Goal: Book appointment/travel/reservation

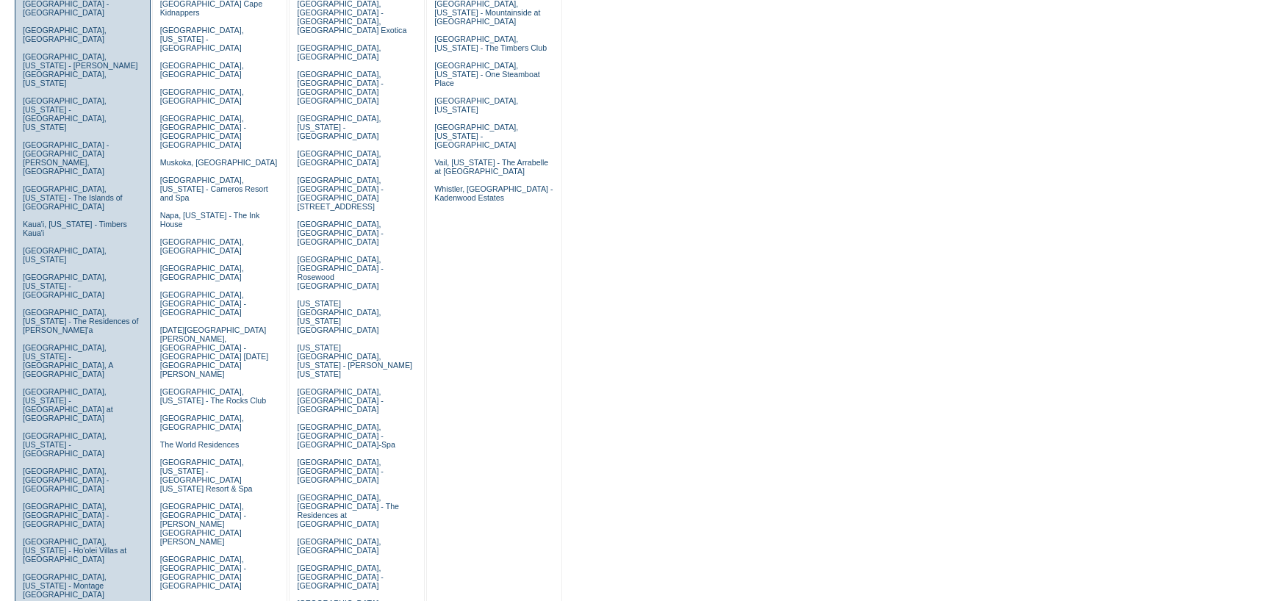
scroll to position [367, 0]
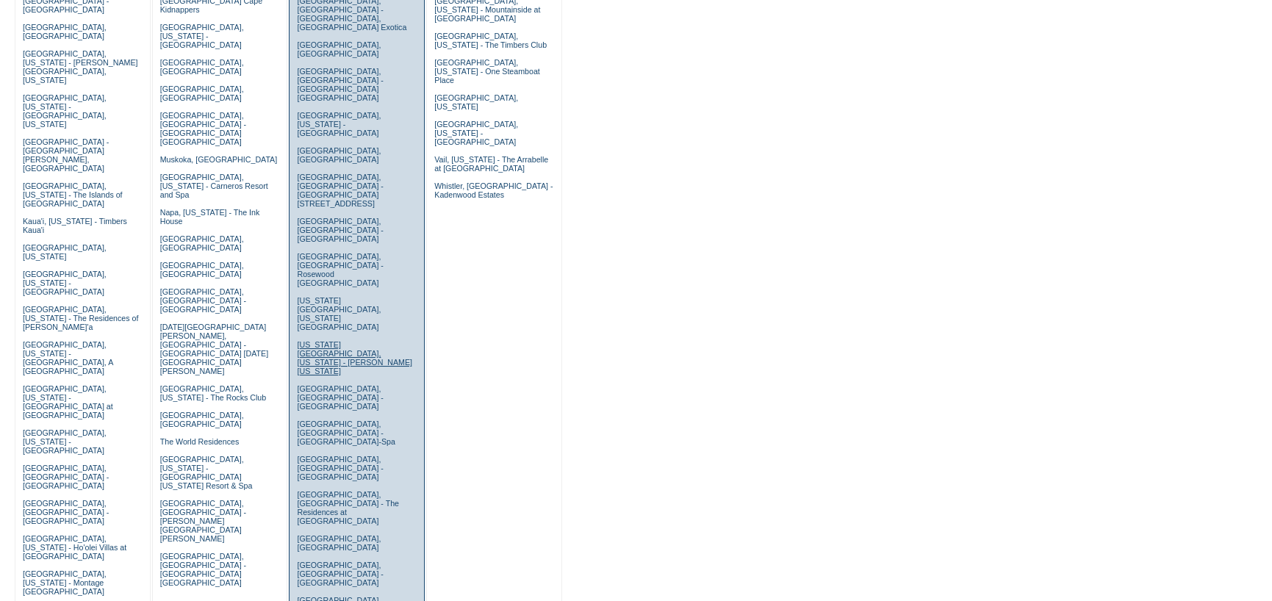
click at [324, 340] on link "New York City, New York - Trump New York" at bounding box center [354, 357] width 115 height 35
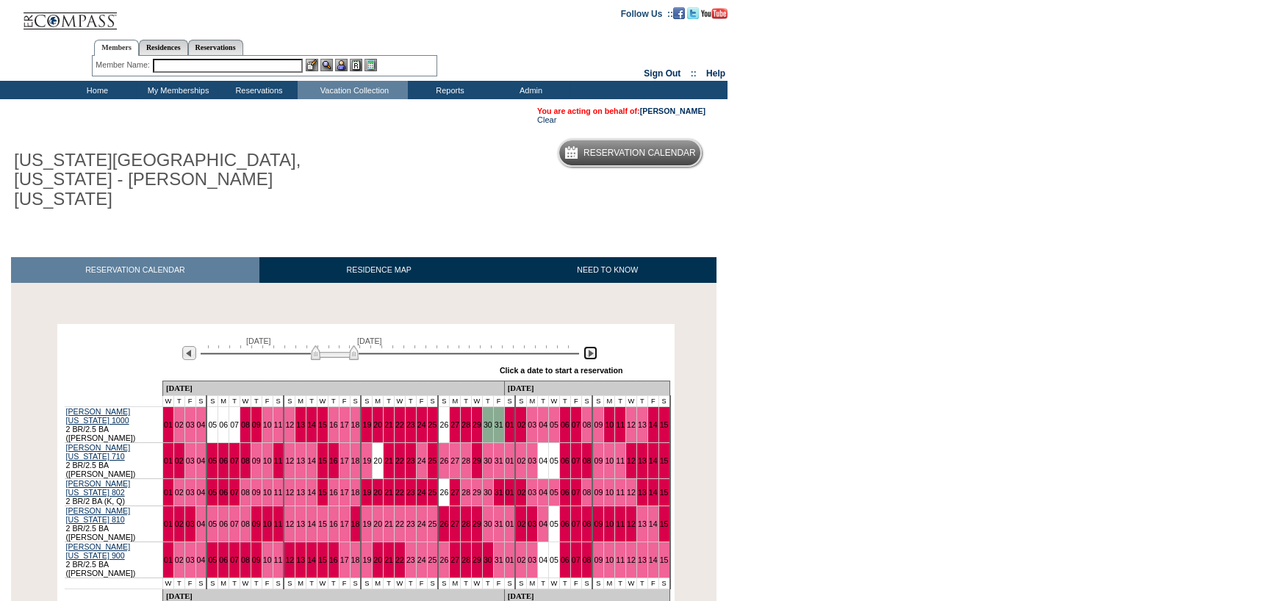
click at [594, 346] on img at bounding box center [590, 353] width 14 height 14
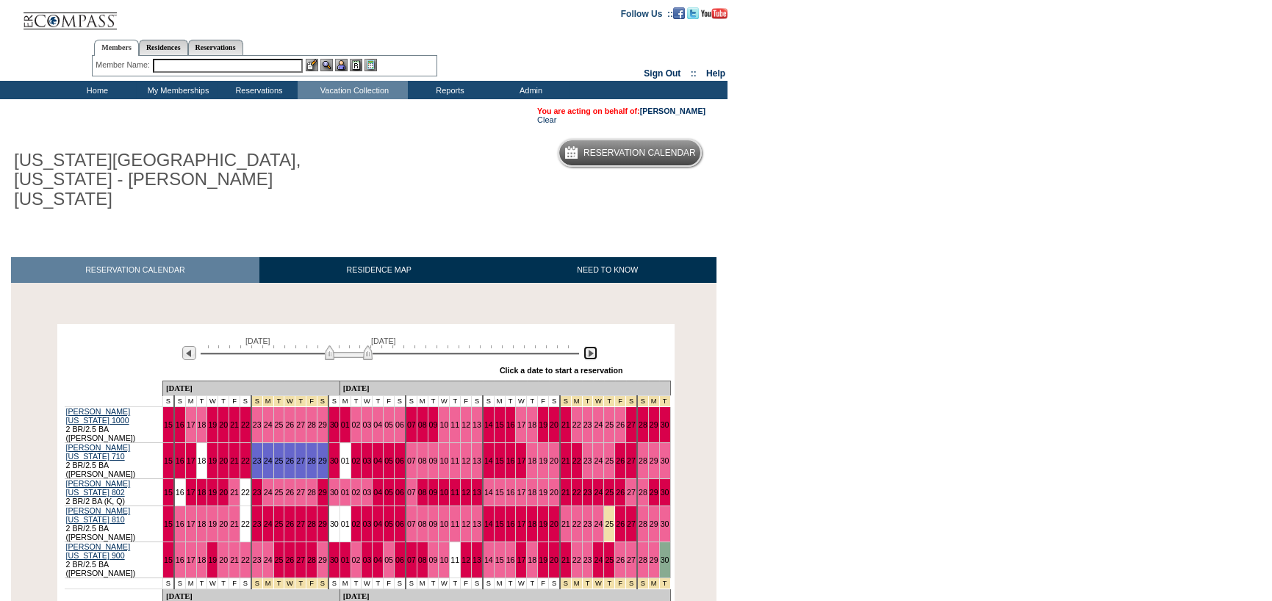
click at [594, 346] on img at bounding box center [590, 353] width 14 height 14
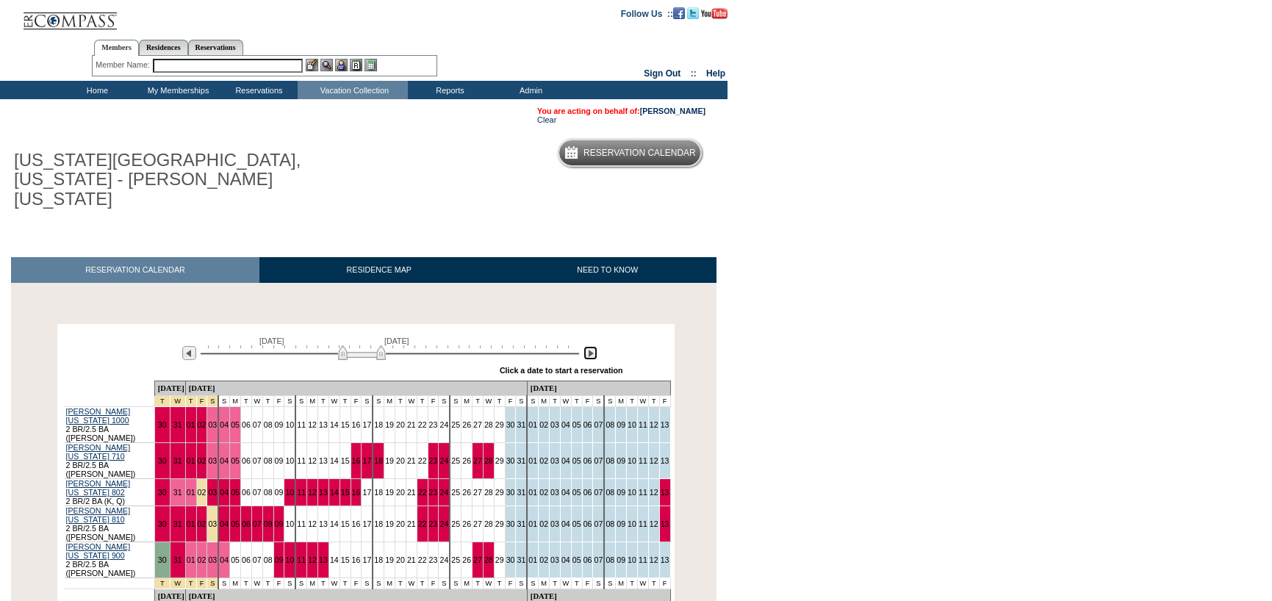
click at [594, 346] on img at bounding box center [590, 353] width 14 height 14
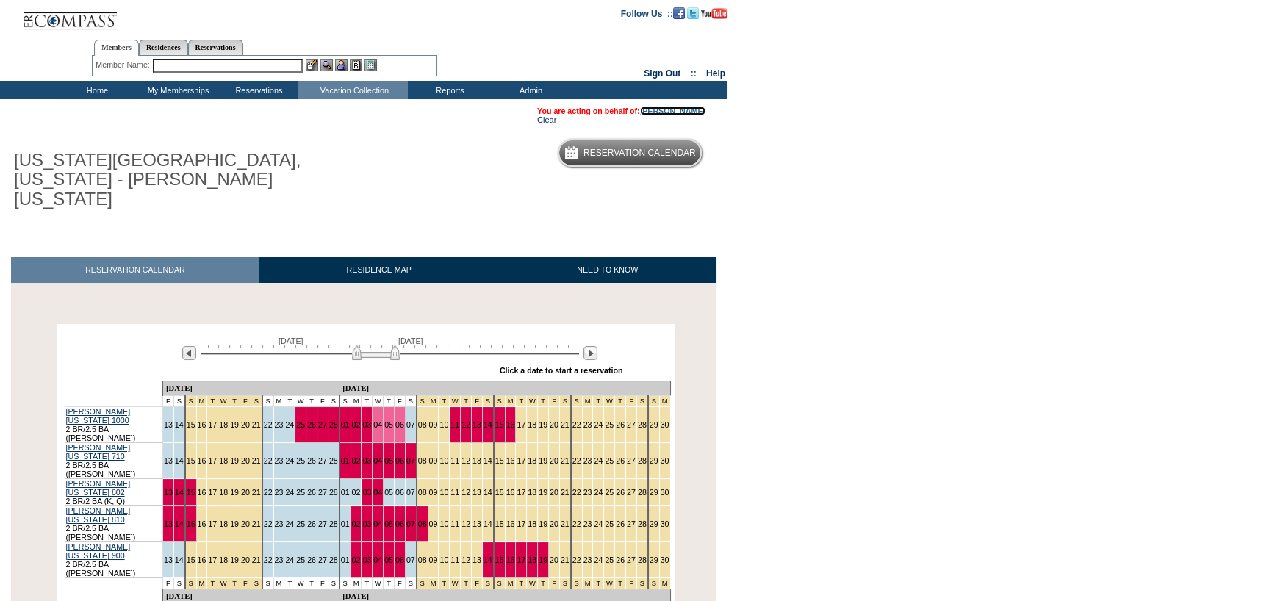
click at [690, 113] on link "[PERSON_NAME]" at bounding box center [672, 111] width 65 height 9
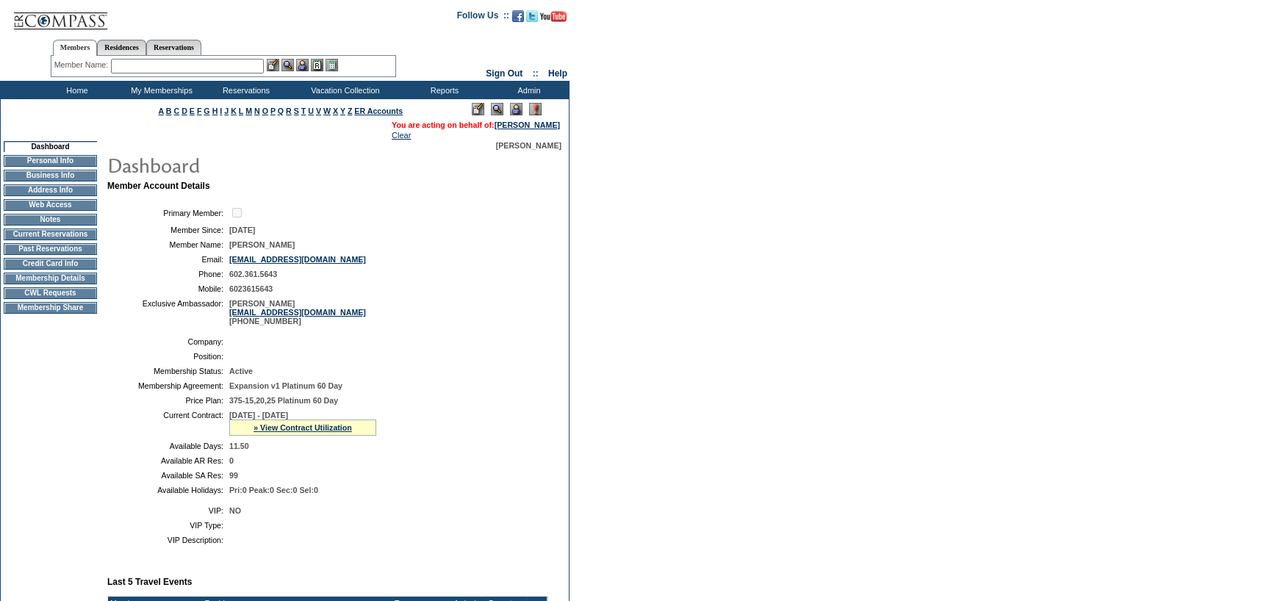
click at [59, 283] on td "Membership Details" at bounding box center [50, 279] width 93 height 12
